Goal: Task Accomplishment & Management: Manage account settings

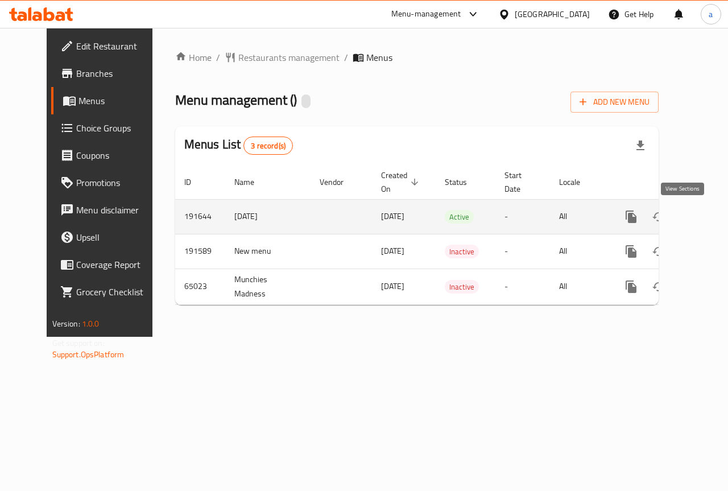
click at [706, 210] on icon "enhanced table" at bounding box center [713, 217] width 14 height 14
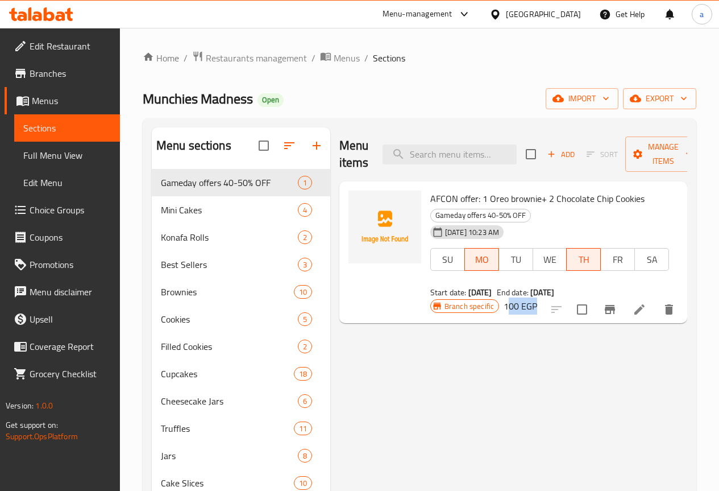
drag, startPoint x: 648, startPoint y: 197, endPoint x: 693, endPoint y: 196, distance: 45.5
click at [537, 298] on div "Branch specific 100 EGP" at bounding box center [484, 306] width 107 height 16
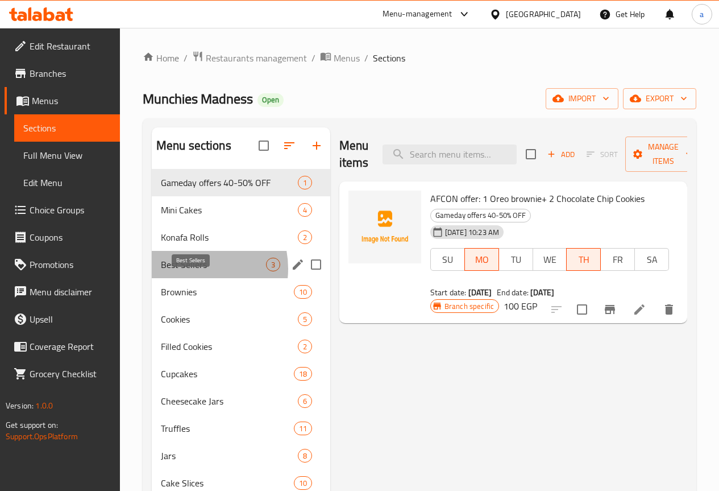
click at [191, 271] on span "Best Sellers" at bounding box center [213, 265] width 105 height 14
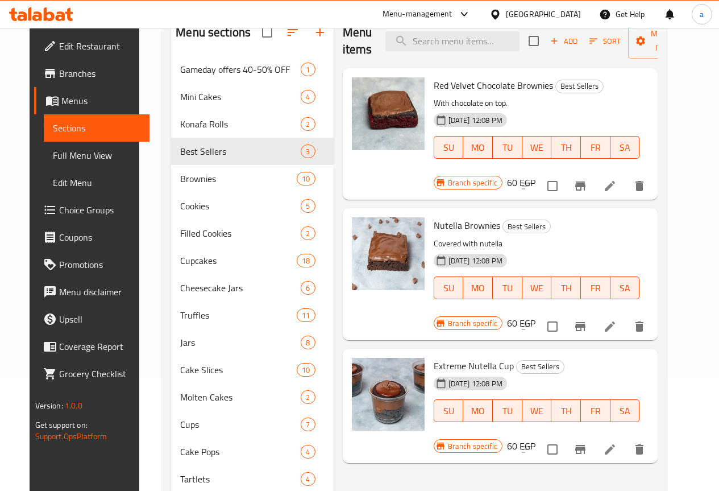
scroll to position [57, 0]
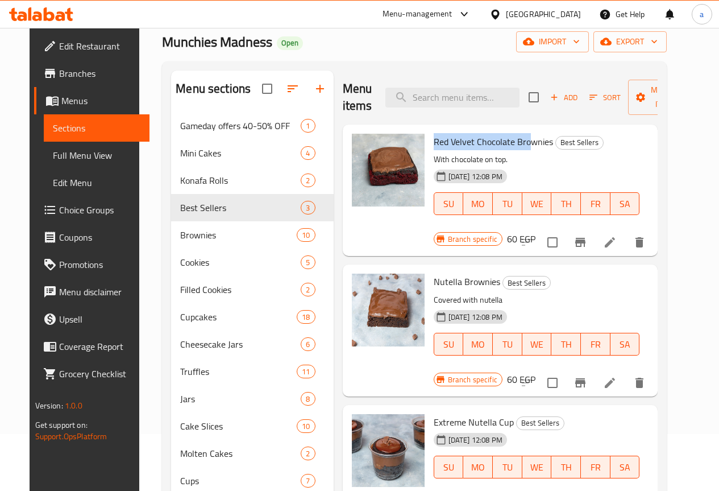
drag, startPoint x: 383, startPoint y: 138, endPoint x: 482, endPoint y: 140, distance: 99.0
click at [482, 140] on div "Red Velvet Chocolate Brownies Best Sellers With chocolate on top. [DATE] 12:08 …" at bounding box center [537, 182] width 216 height 106
click at [479, 145] on span "Red Velvet Chocolate Brownies" at bounding box center [493, 141] width 119 height 17
click at [434, 140] on span "Red Velvet Chocolate Brownies" at bounding box center [493, 141] width 119 height 17
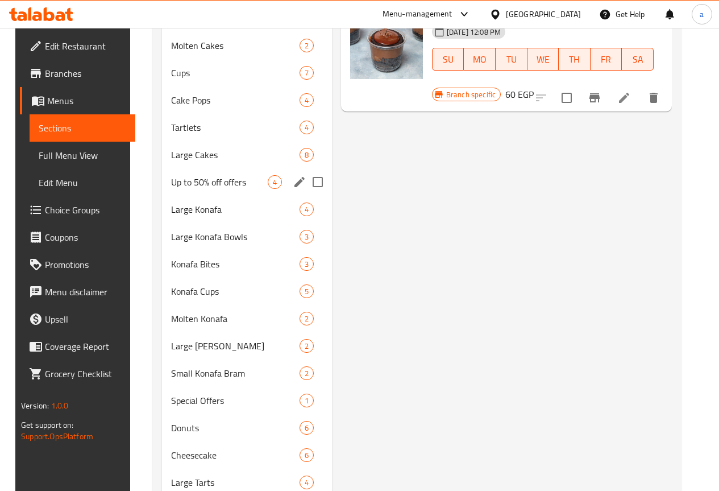
scroll to position [551, 0]
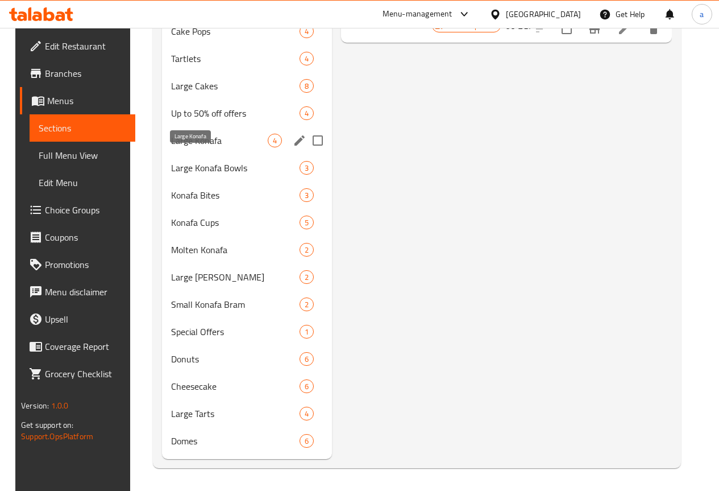
click at [193, 142] on span "Large Konafa" at bounding box center [219, 141] width 97 height 14
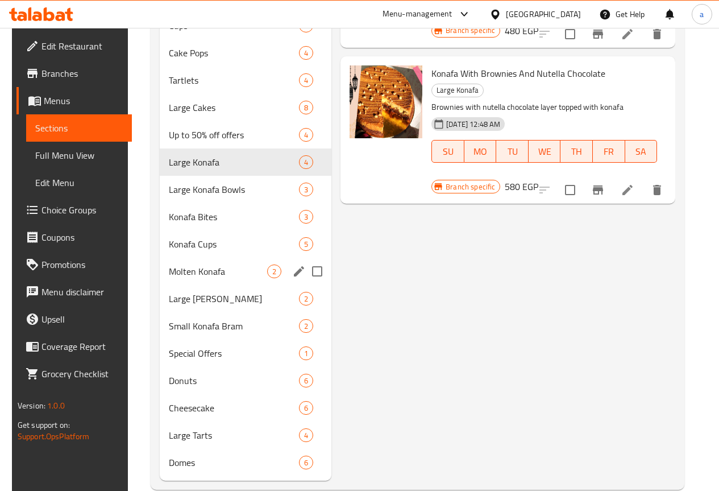
scroll to position [551, 0]
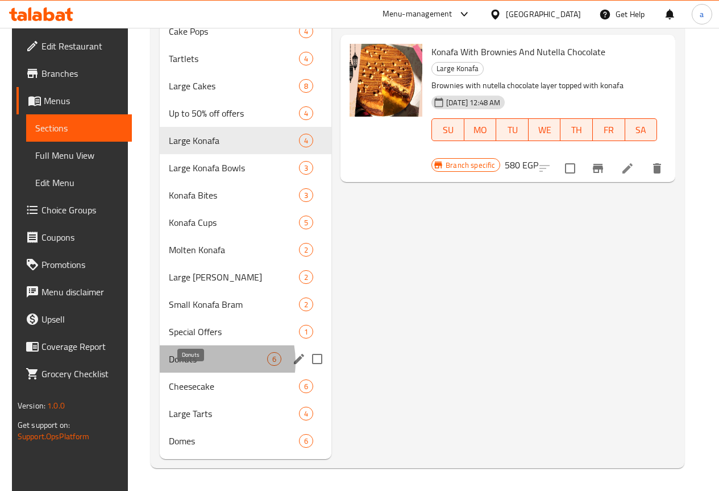
click at [193, 362] on span "Donuts" at bounding box center [218, 359] width 98 height 14
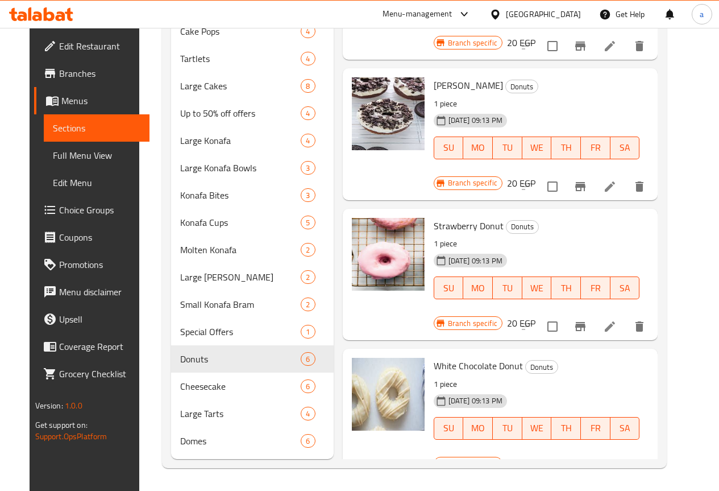
scroll to position [551, 0]
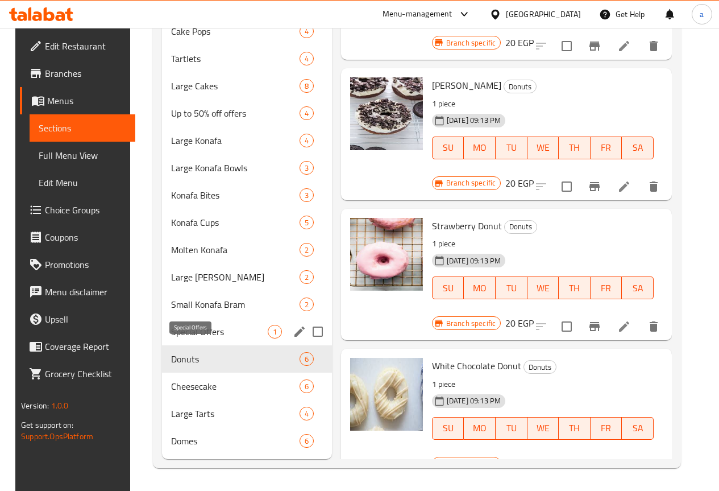
click at [198, 334] on span "Special Offers" at bounding box center [219, 332] width 97 height 14
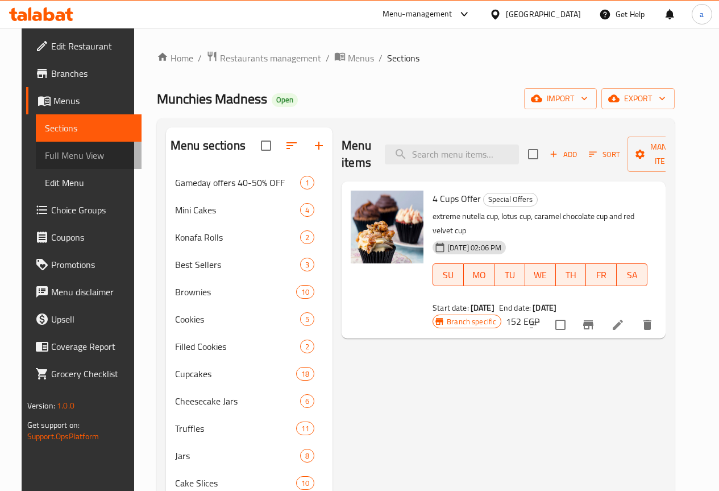
click at [60, 155] on span "Full Menu View" at bounding box center [89, 155] width 88 height 14
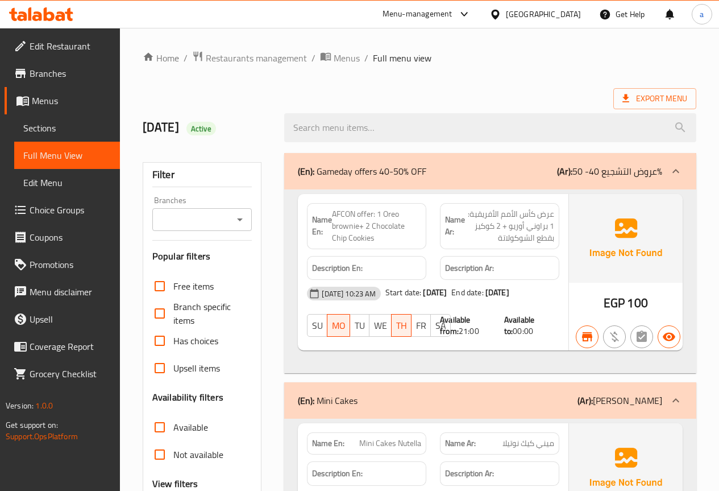
scroll to position [227, 0]
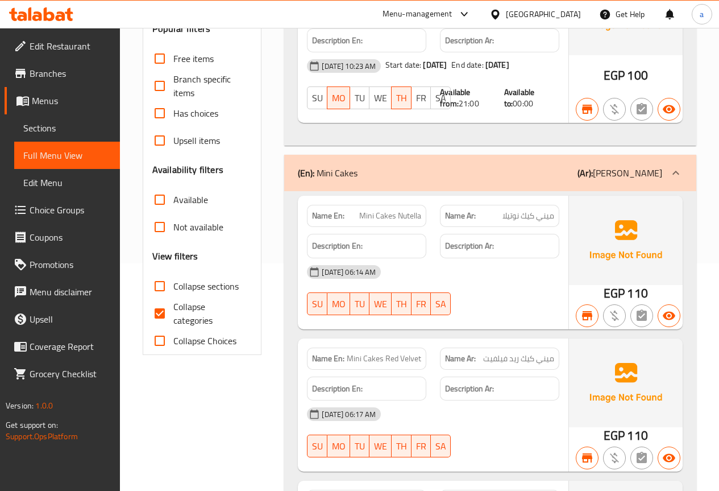
click at [200, 316] on span "Collapse categories" at bounding box center [208, 313] width 70 height 27
click at [173, 316] on input "Collapse categories" at bounding box center [159, 313] width 27 height 27
checkbox input "false"
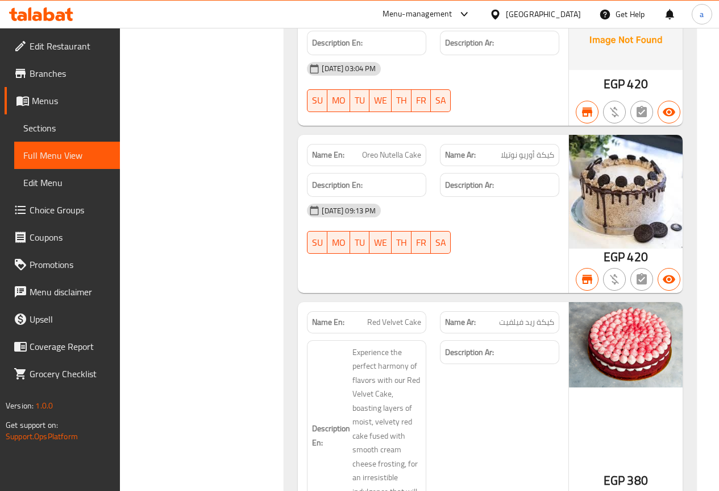
scroll to position [27212, 0]
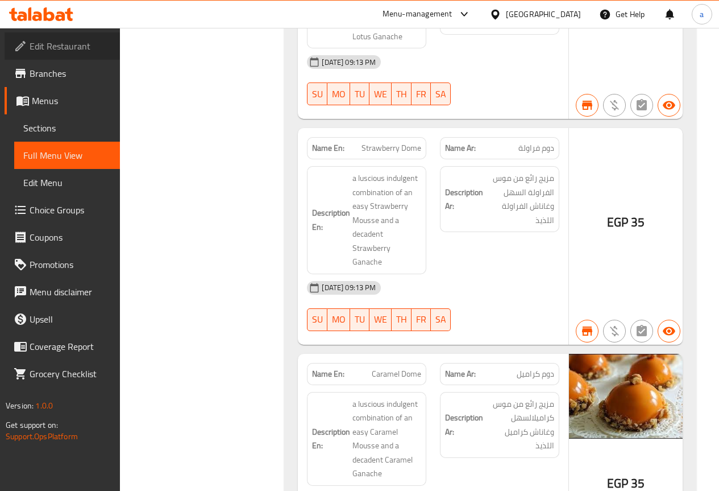
click at [73, 51] on span "Edit Restaurant" at bounding box center [70, 46] width 81 height 14
